Goal: Information Seeking & Learning: Find specific fact

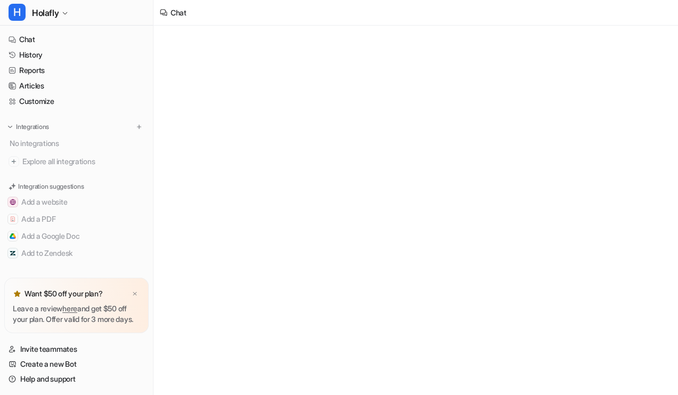
click at [50, 21] on button "H Holafly" at bounding box center [76, 13] width 153 height 26
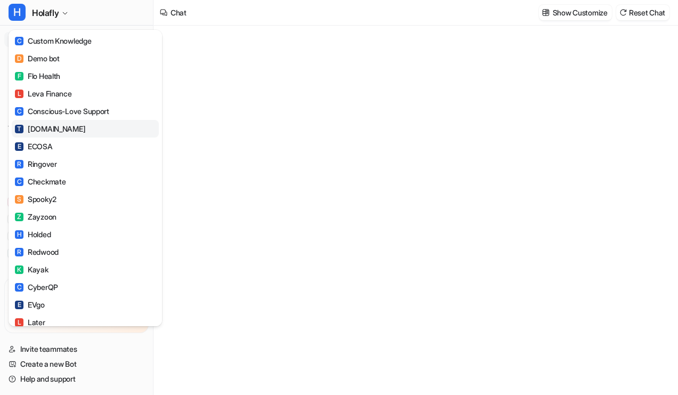
type textarea "**********"
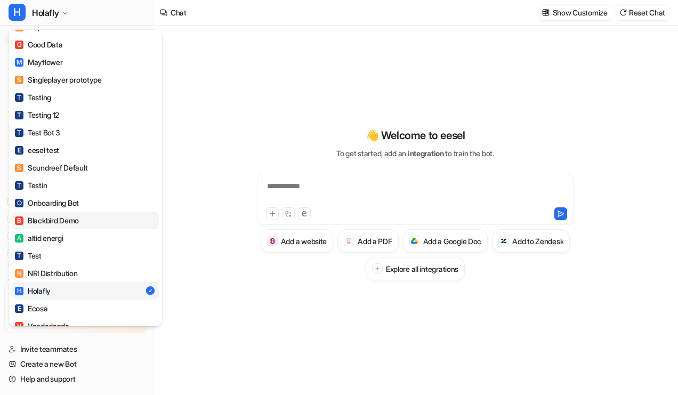
scroll to position [531, 0]
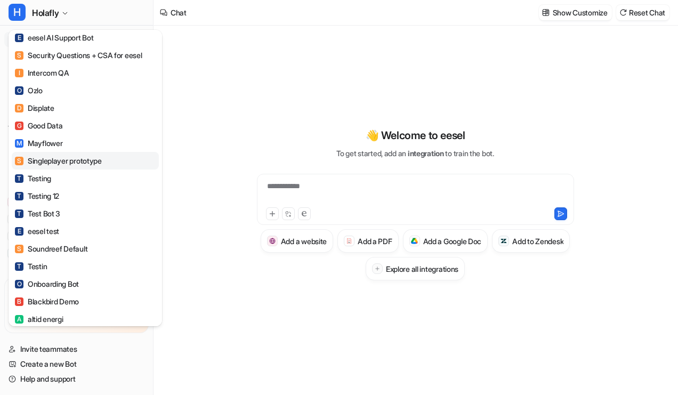
click at [73, 166] on div "S Singleplayer prototype" at bounding box center [58, 160] width 87 height 11
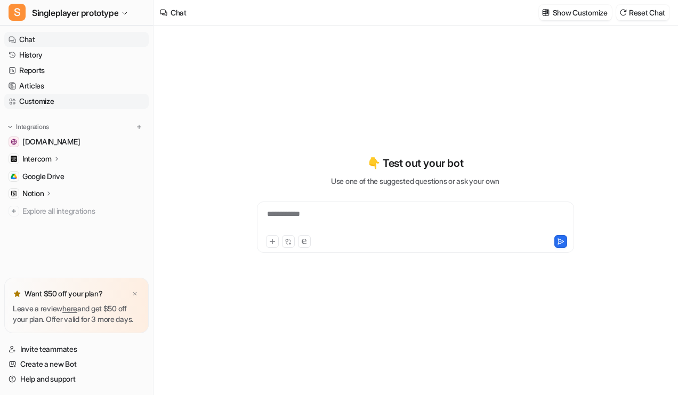
type textarea "**********"
click at [84, 55] on link "History" at bounding box center [76, 54] width 144 height 15
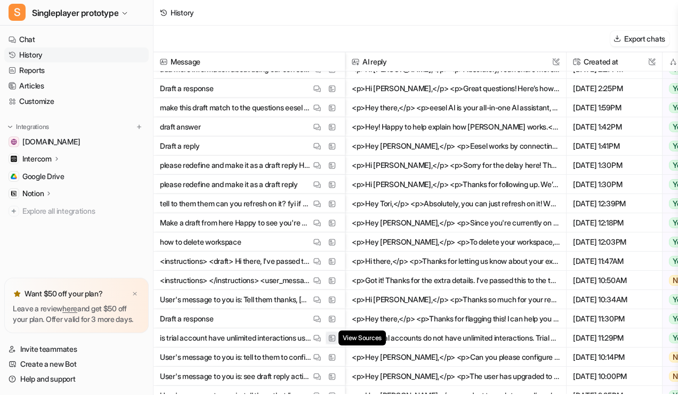
scroll to position [275, 0]
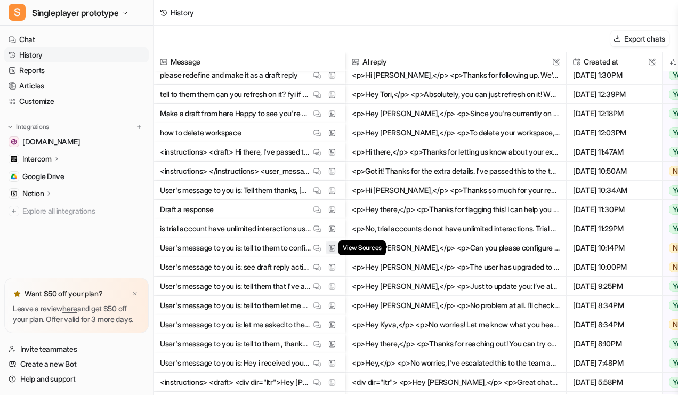
click at [331, 249] on img at bounding box center [331, 248] width 7 height 8
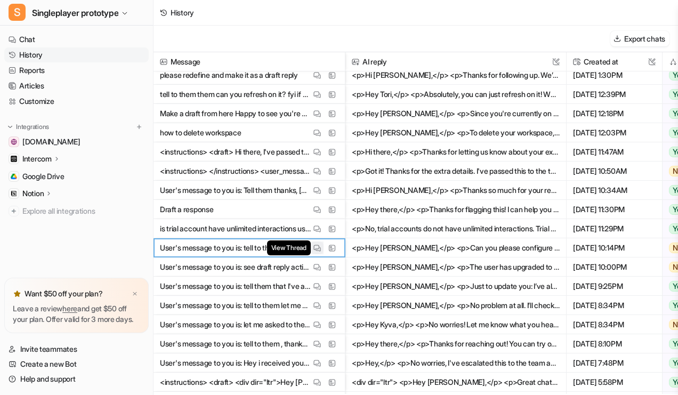
click at [318, 248] on img at bounding box center [316, 248] width 7 height 8
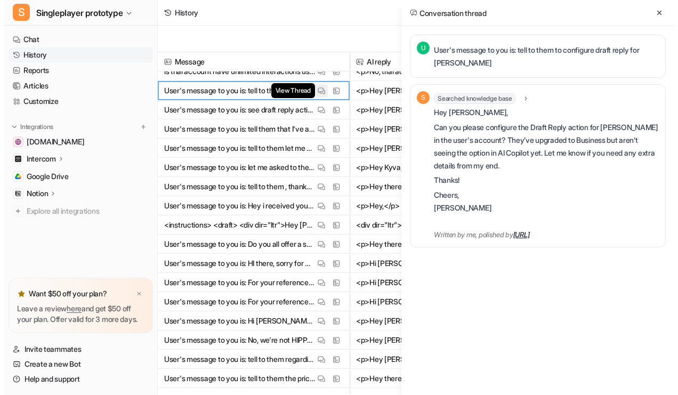
scroll to position [492, 0]
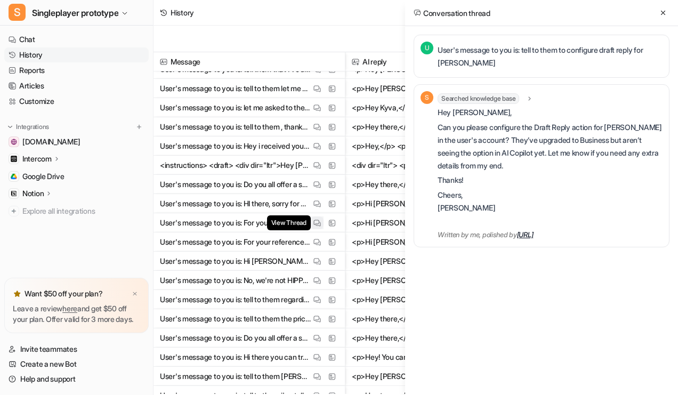
click at [318, 225] on img at bounding box center [316, 223] width 7 height 8
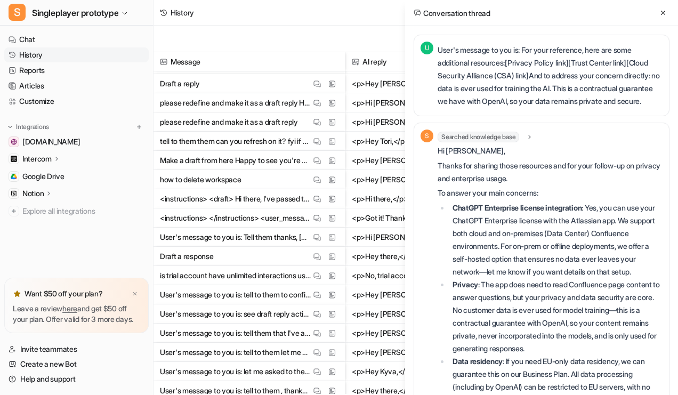
scroll to position [0, 0]
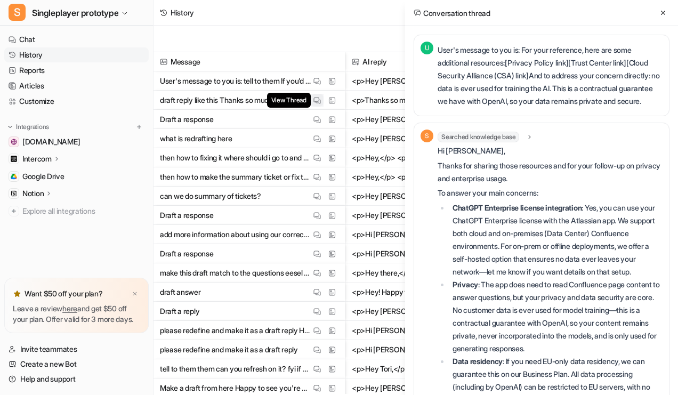
click at [318, 102] on img at bounding box center [316, 100] width 7 height 8
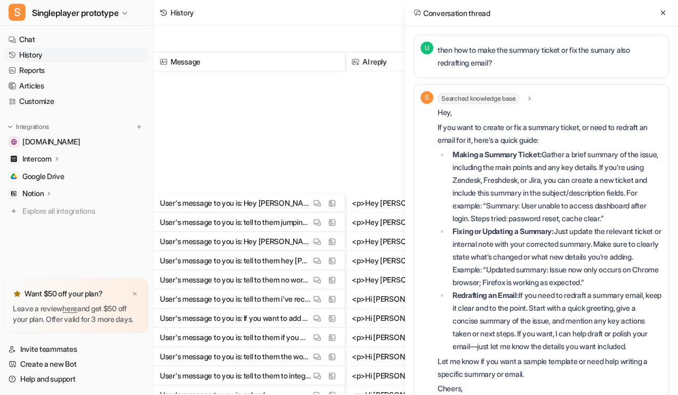
scroll to position [2161, 0]
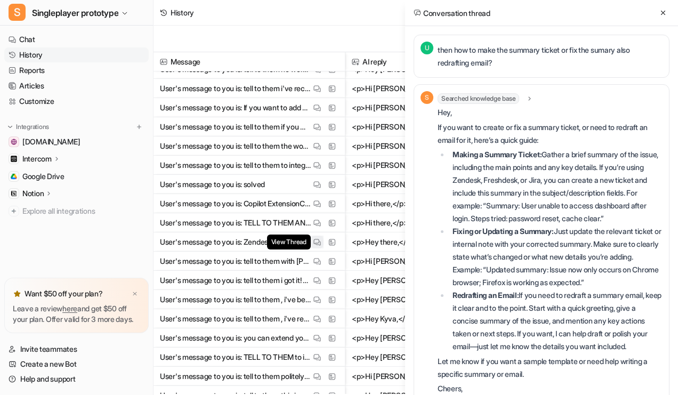
click at [317, 243] on img at bounding box center [316, 242] width 7 height 8
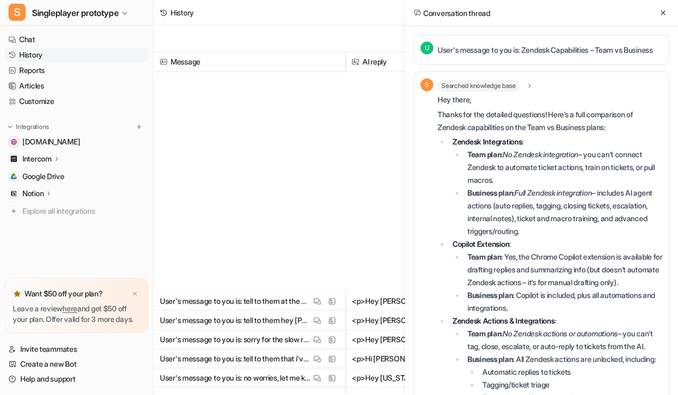
scroll to position [3716, 0]
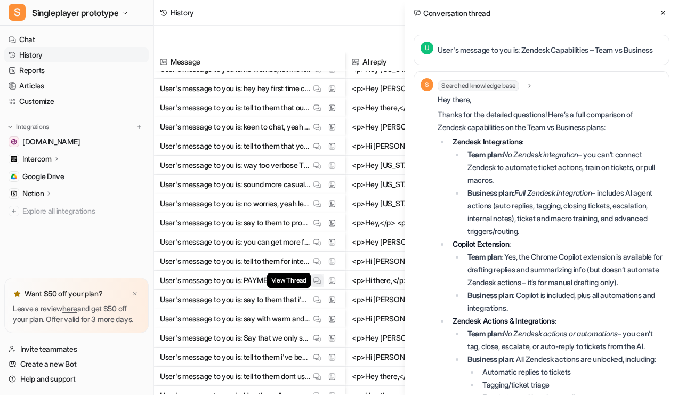
click at [317, 278] on img at bounding box center [316, 281] width 7 height 8
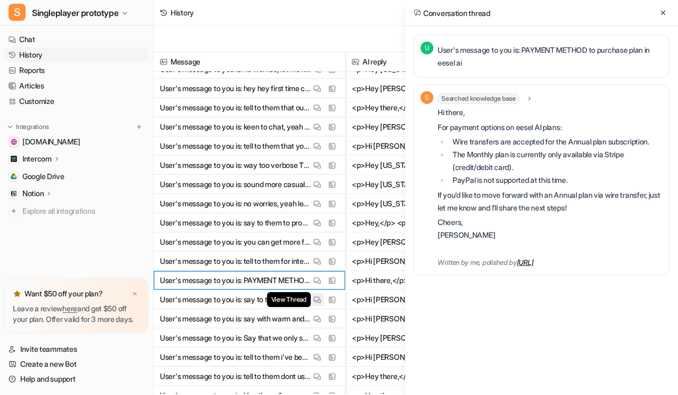
click at [319, 297] on img at bounding box center [316, 300] width 7 height 8
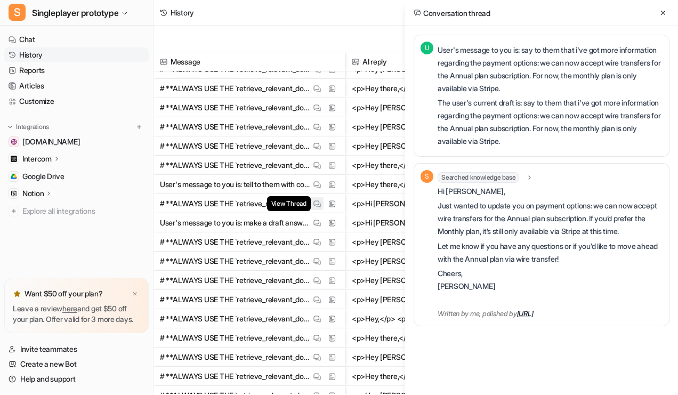
scroll to position [5169, 0]
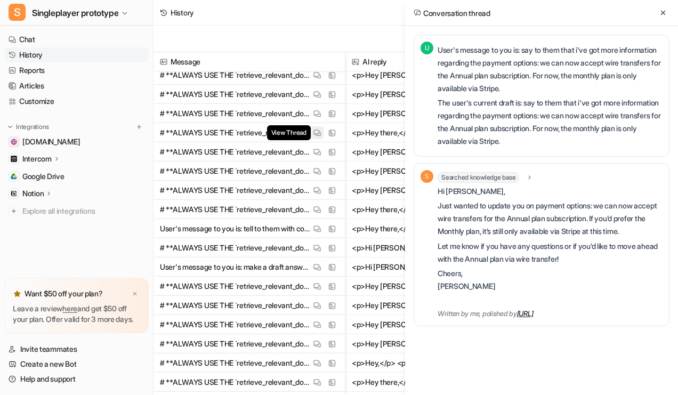
click at [314, 132] on img at bounding box center [316, 133] width 7 height 8
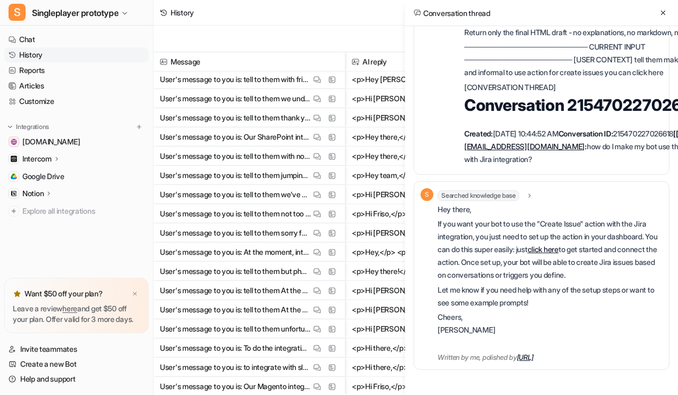
scroll to position [5019, 0]
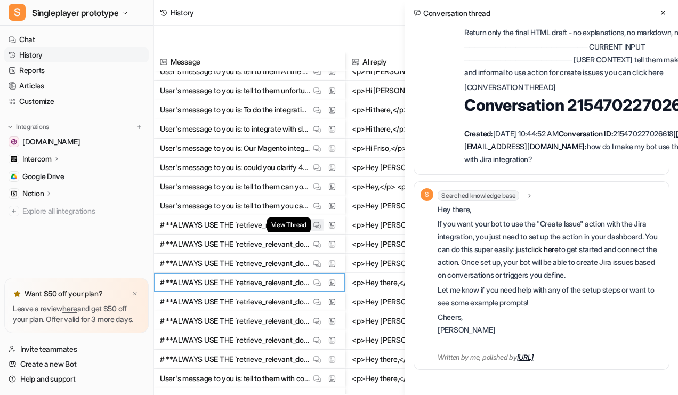
click at [320, 226] on img at bounding box center [316, 225] width 7 height 8
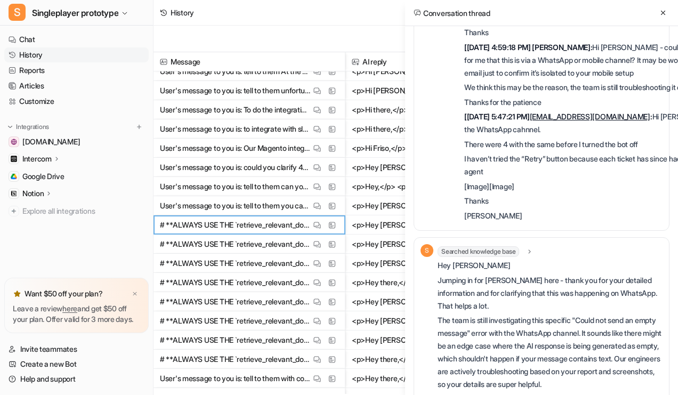
scroll to position [1167, 0]
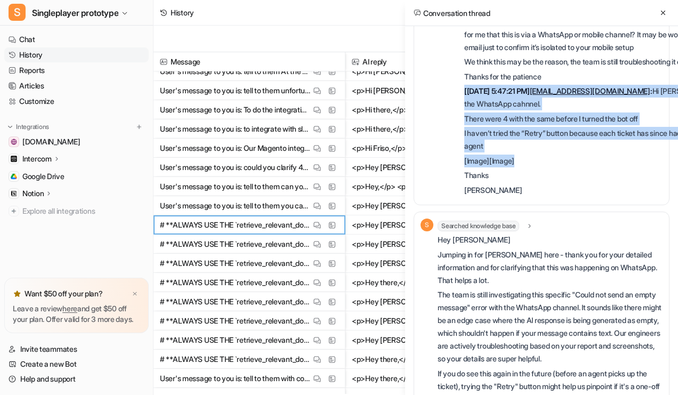
drag, startPoint x: 462, startPoint y: 135, endPoint x: 525, endPoint y: 208, distance: 96.0
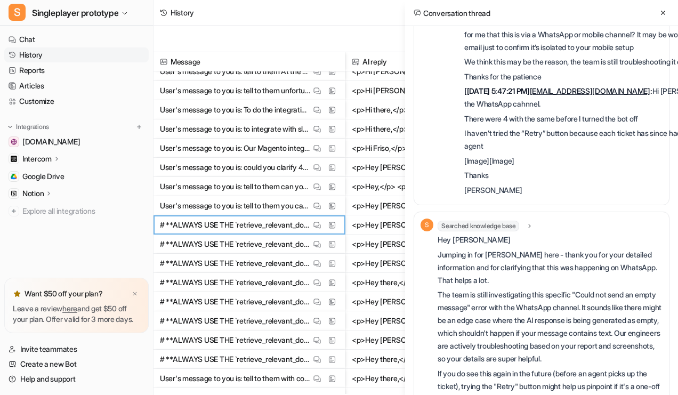
click at [489, 197] on p "[PERSON_NAME]" at bounding box center [606, 190] width 285 height 13
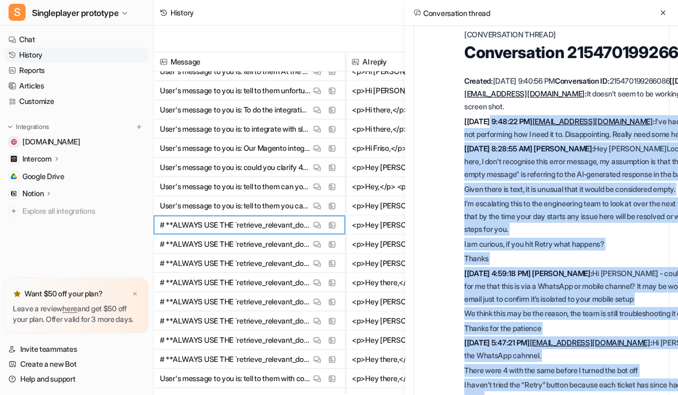
scroll to position [902, 0]
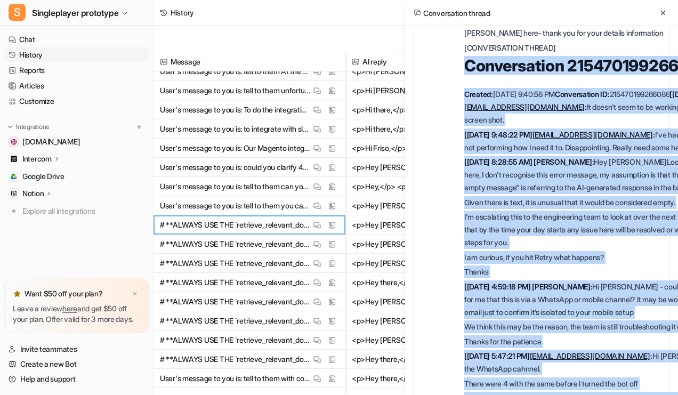
drag, startPoint x: 492, startPoint y: 231, endPoint x: 469, endPoint y: 112, distance: 121.6
click at [469, 112] on ul ", , as needed for rhythm • Add line breaks ( ) sparingly - only after greetings…" at bounding box center [601, 80] width 297 height 761
copy ul "Loremipsumdo 059329512104292 Sitamet: 7/0/2773, 0:55:98 CO Adipiscingel SE: 193…"
